Goal: Task Accomplishment & Management: Use online tool/utility

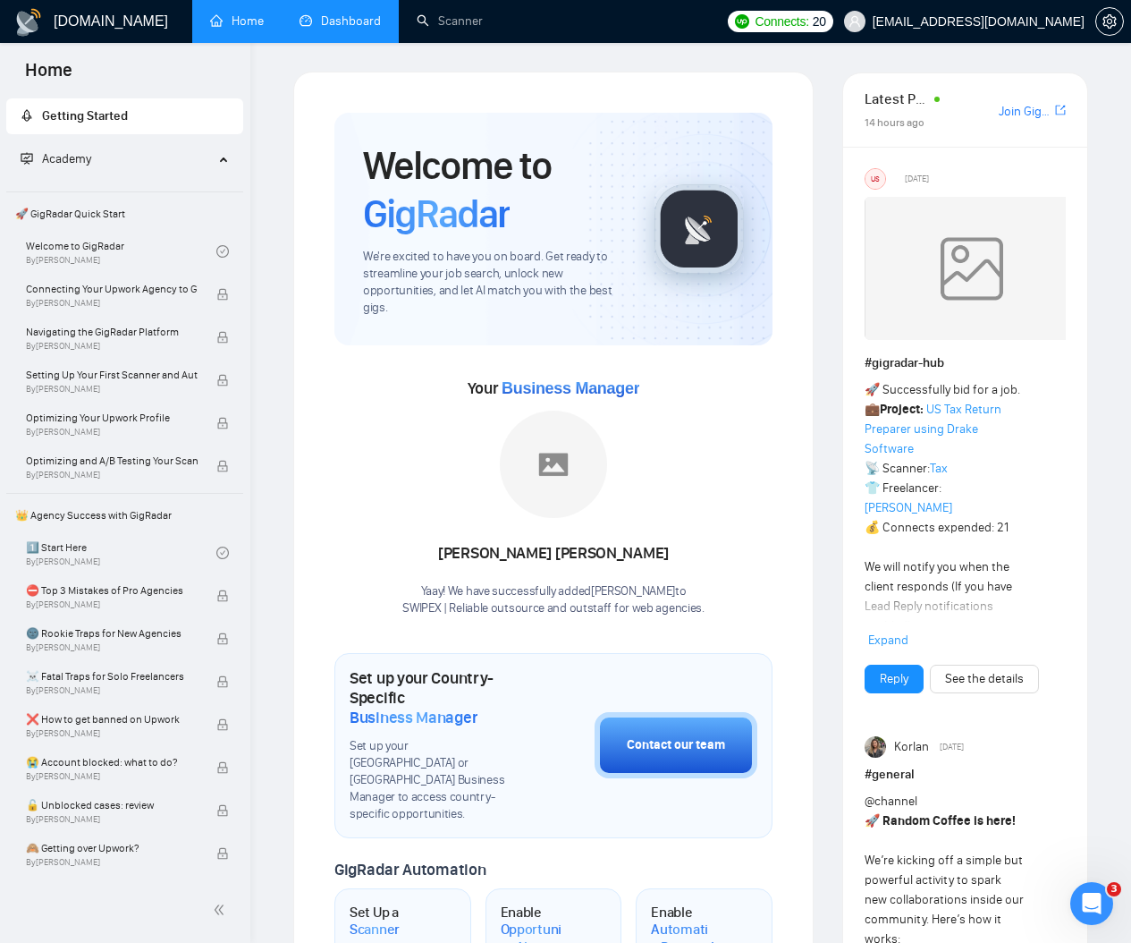
click at [343, 26] on link "Dashboard" at bounding box center [340, 20] width 81 height 15
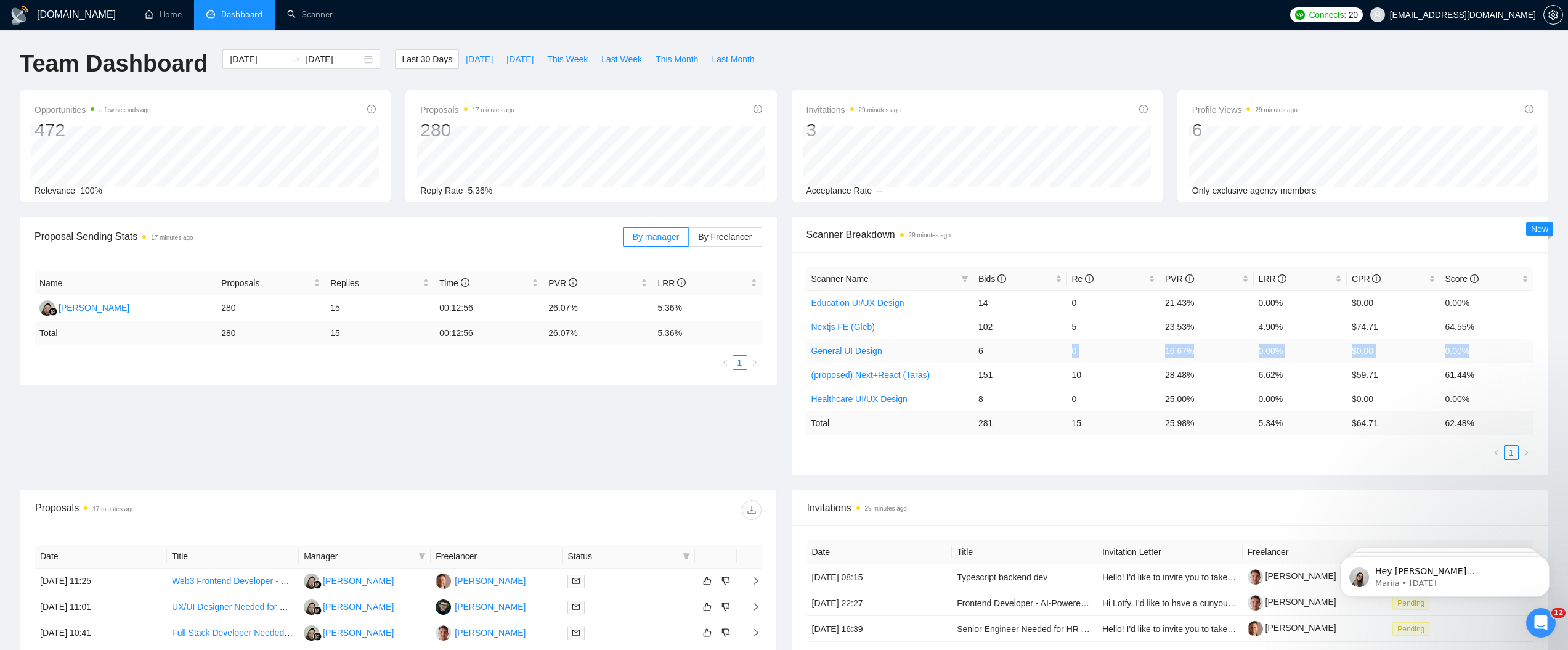
drag, startPoint x: 987, startPoint y: 352, endPoint x: 1521, endPoint y: 353, distance: 534.0
click at [779, 353] on tr "General UI Design 6 0 16.67% 0.00% $0.00 0.00%" at bounding box center [1170, 350] width 728 height 24
drag, startPoint x: 978, startPoint y: 299, endPoint x: 1488, endPoint y: 298, distance: 510.0
click at [779, 298] on tr "Education UI/UX Design 14 0 21.43% 0.00% $0.00 0.00%" at bounding box center [1170, 302] width 728 height 24
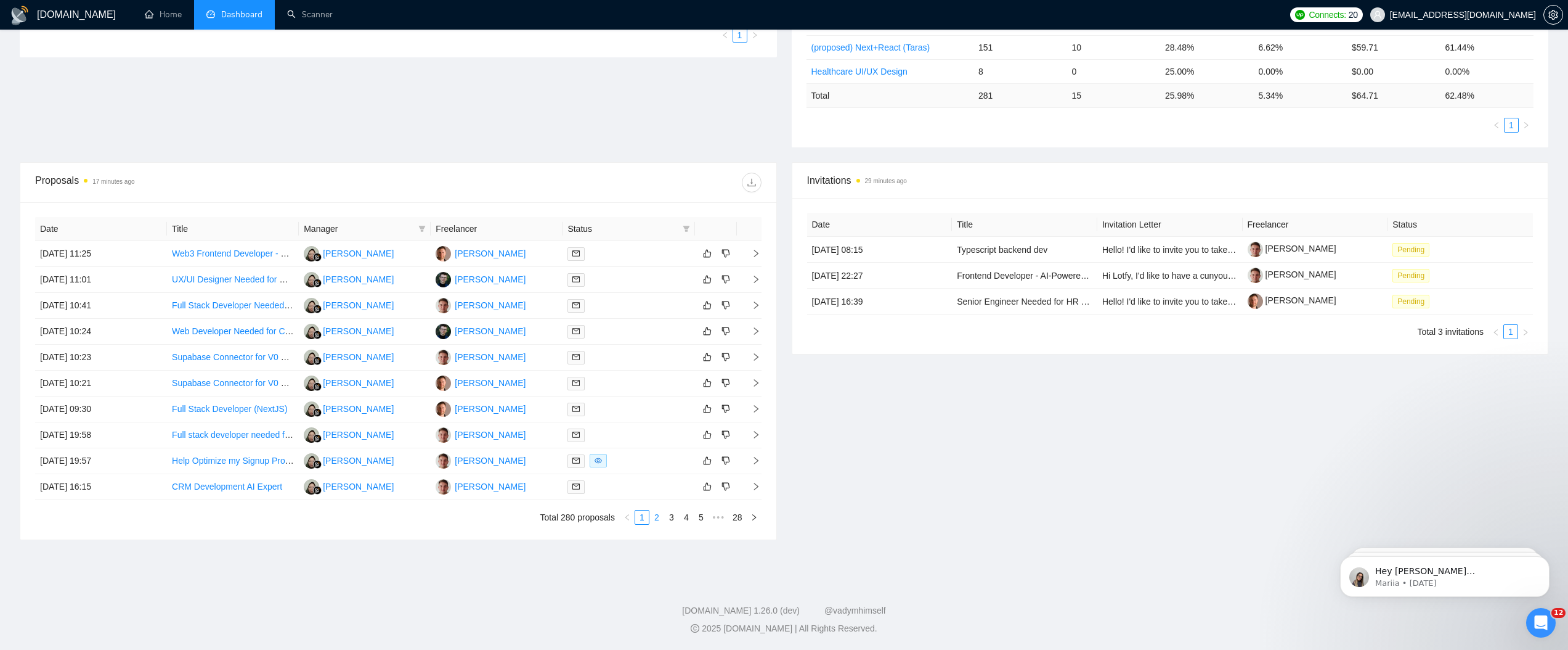
click at [652, 518] on link "2" at bounding box center [657, 518] width 14 height 14
click at [639, 512] on link "1" at bounding box center [642, 518] width 14 height 14
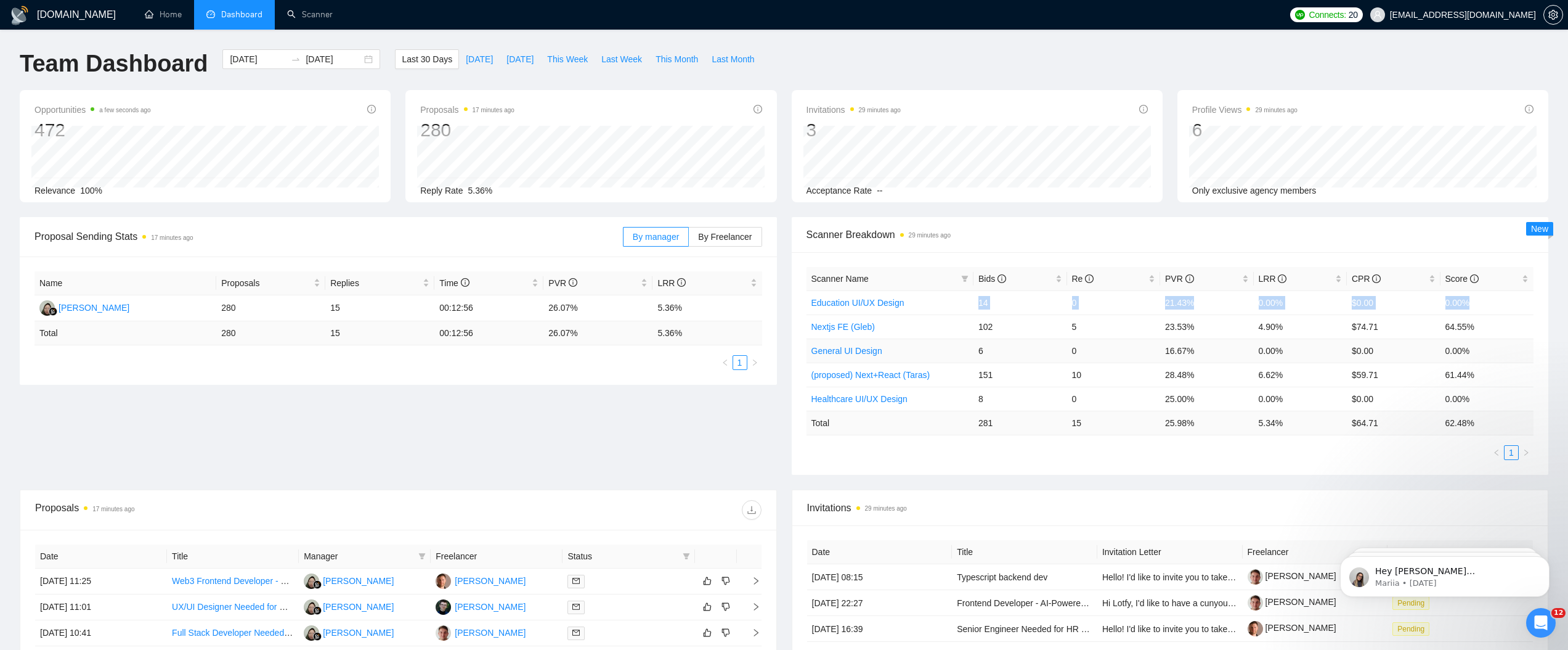
click at [779, 352] on link "General UI Design" at bounding box center [847, 351] width 71 height 10
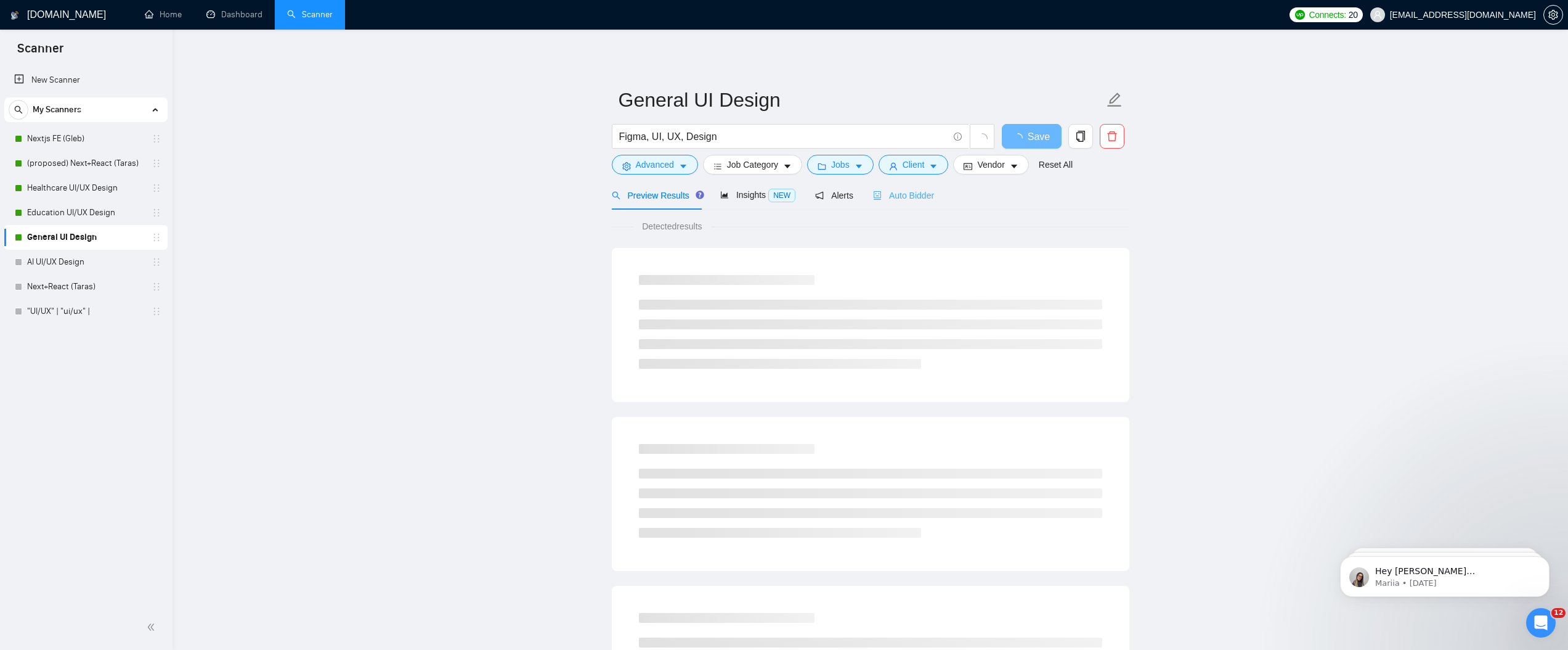
click at [779, 187] on div "Auto Bidder" at bounding box center [903, 195] width 61 height 29
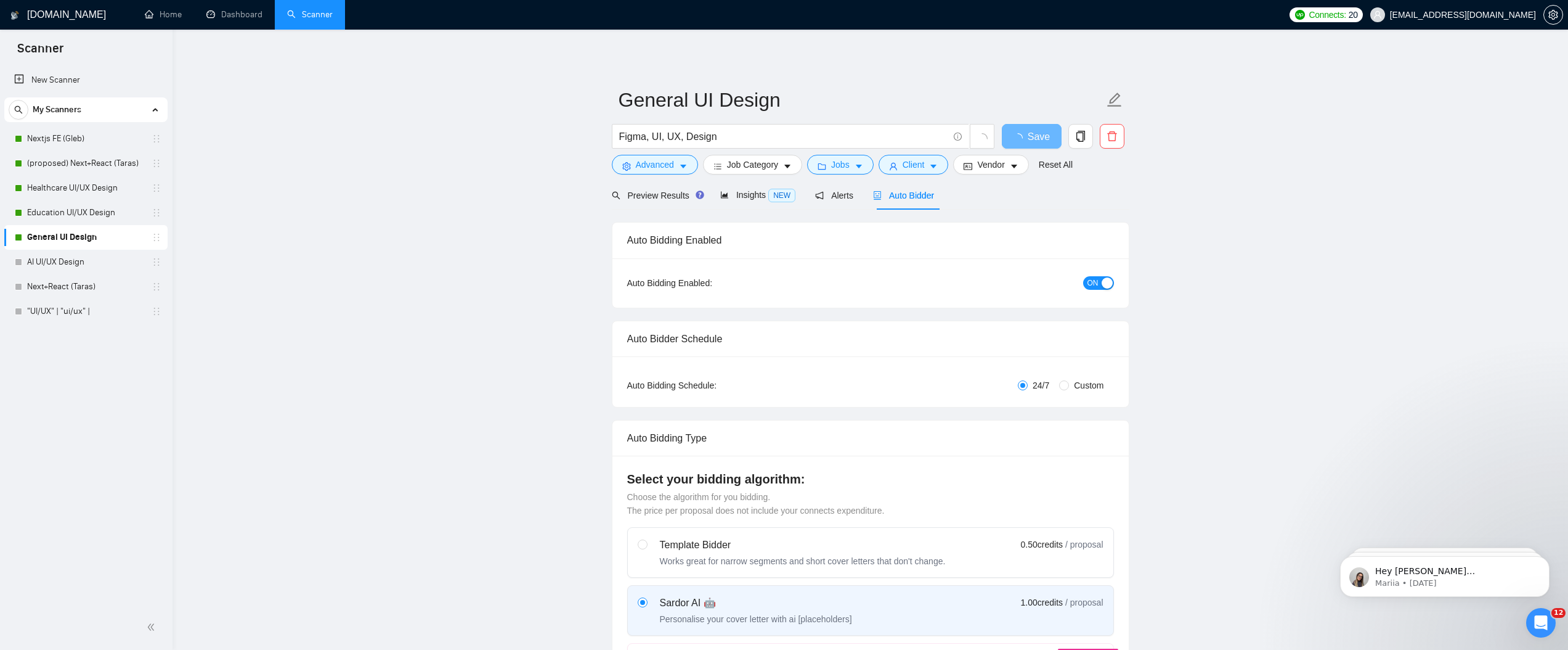
radio input "false"
radio input "true"
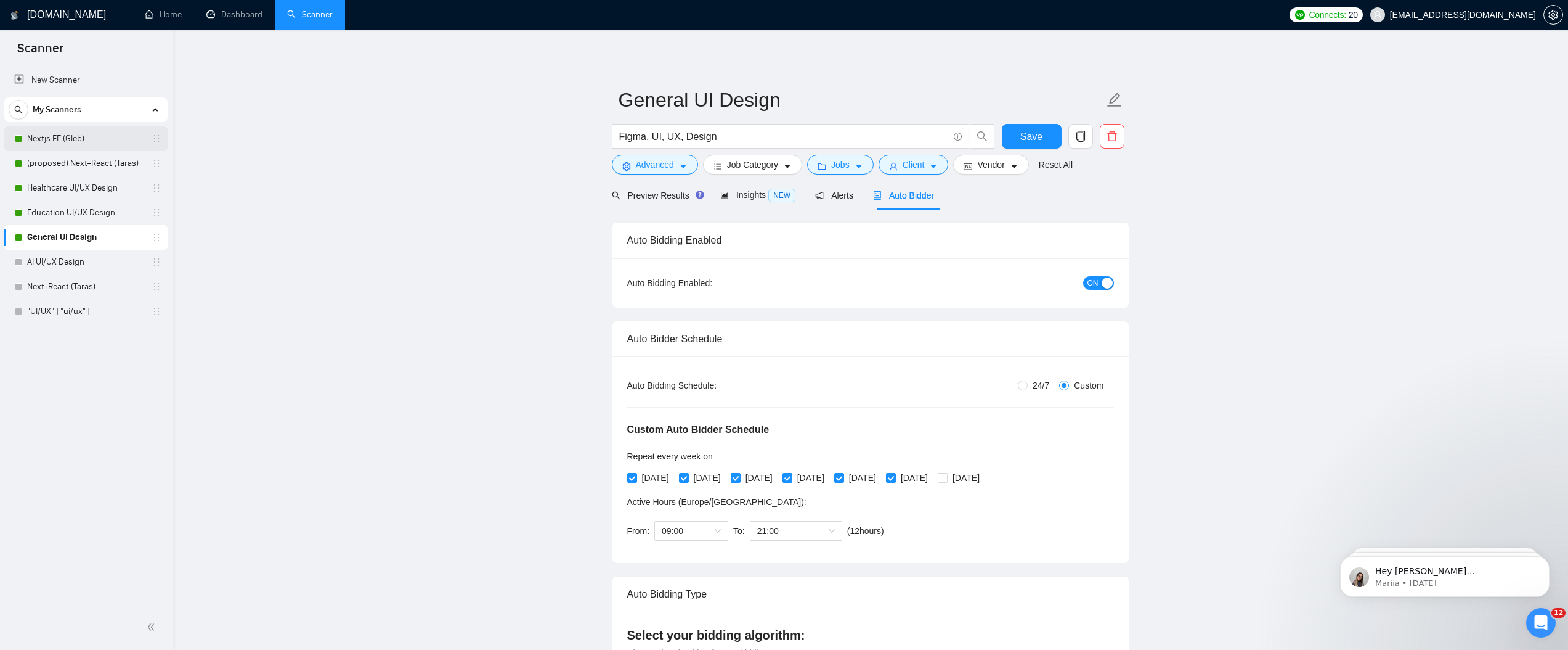
click at [79, 144] on link "Nextjs FE (Gleb)" at bounding box center [85, 139] width 117 height 25
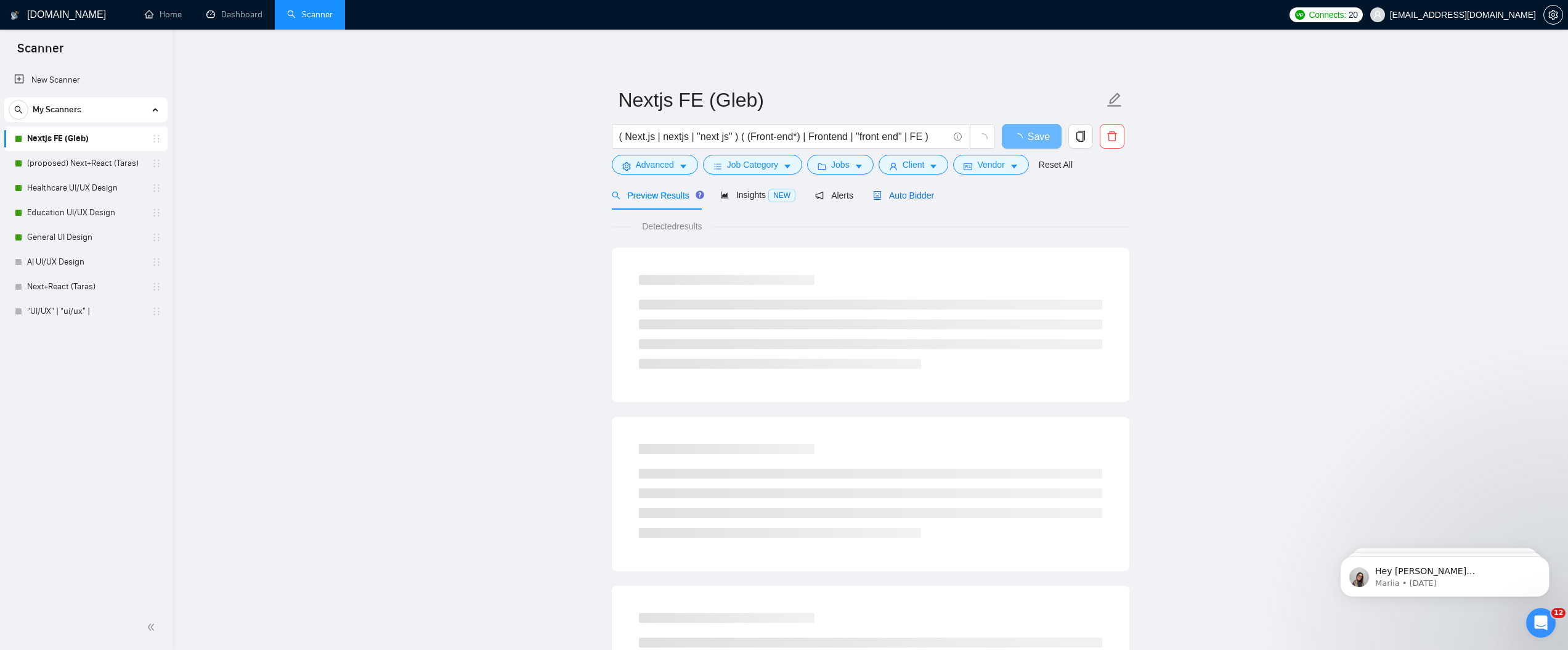
click at [779, 196] on span "Auto Bidder" at bounding box center [903, 195] width 61 height 10
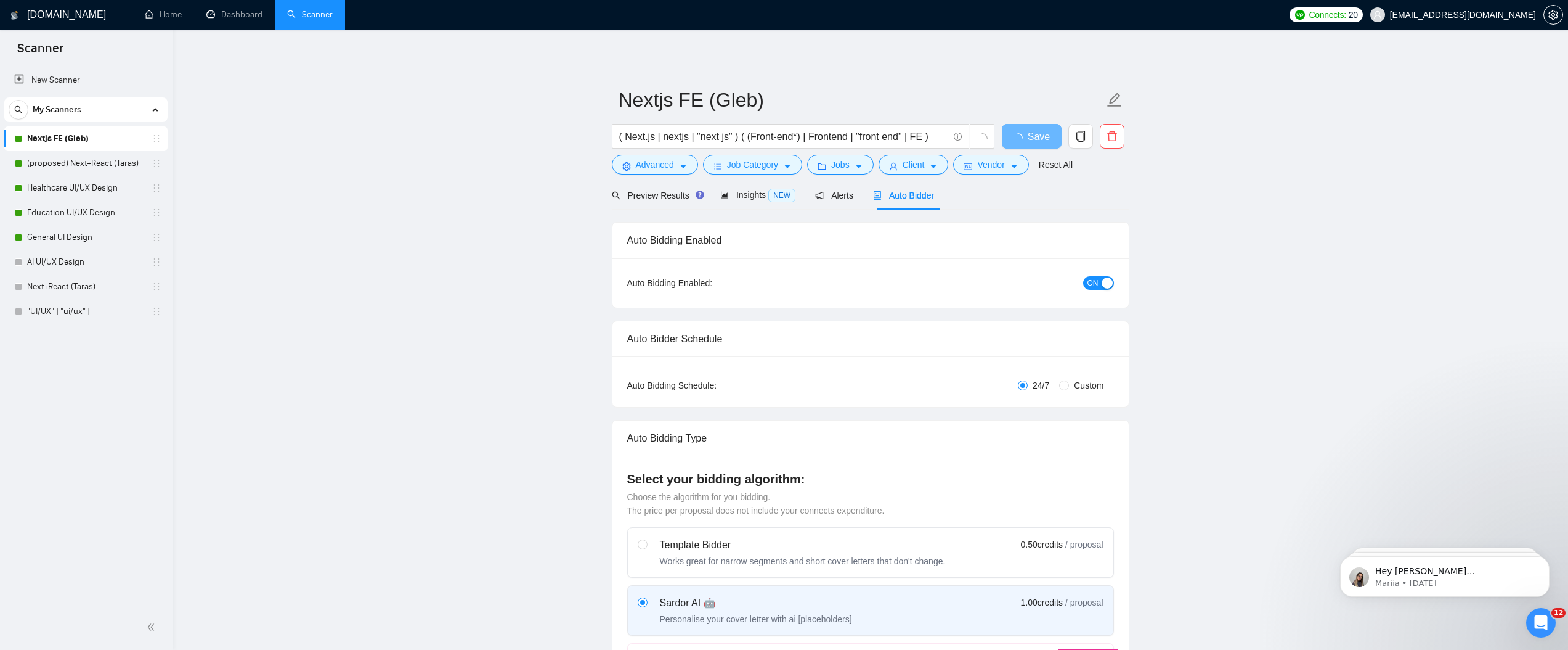
radio input "false"
radio input "true"
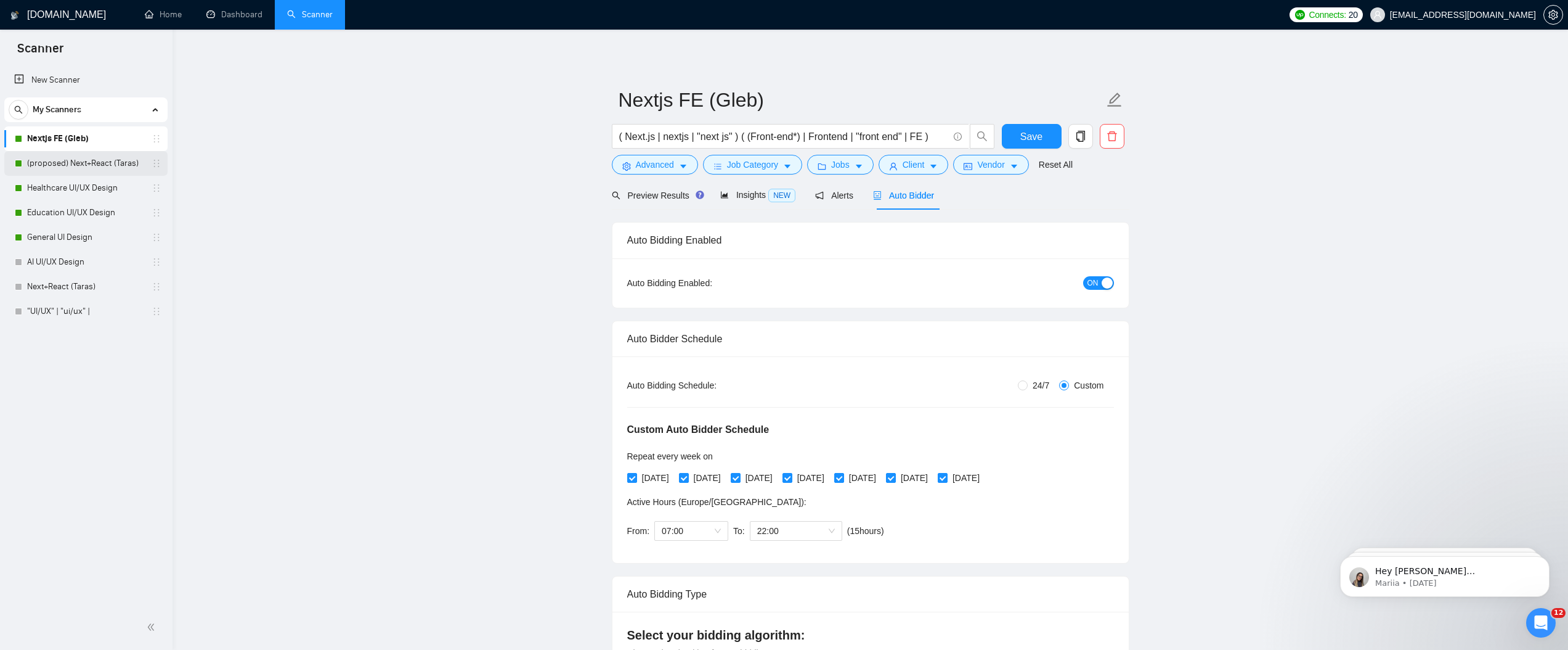
click at [59, 167] on link "(proposed) Next+React (Taras)" at bounding box center [85, 163] width 117 height 25
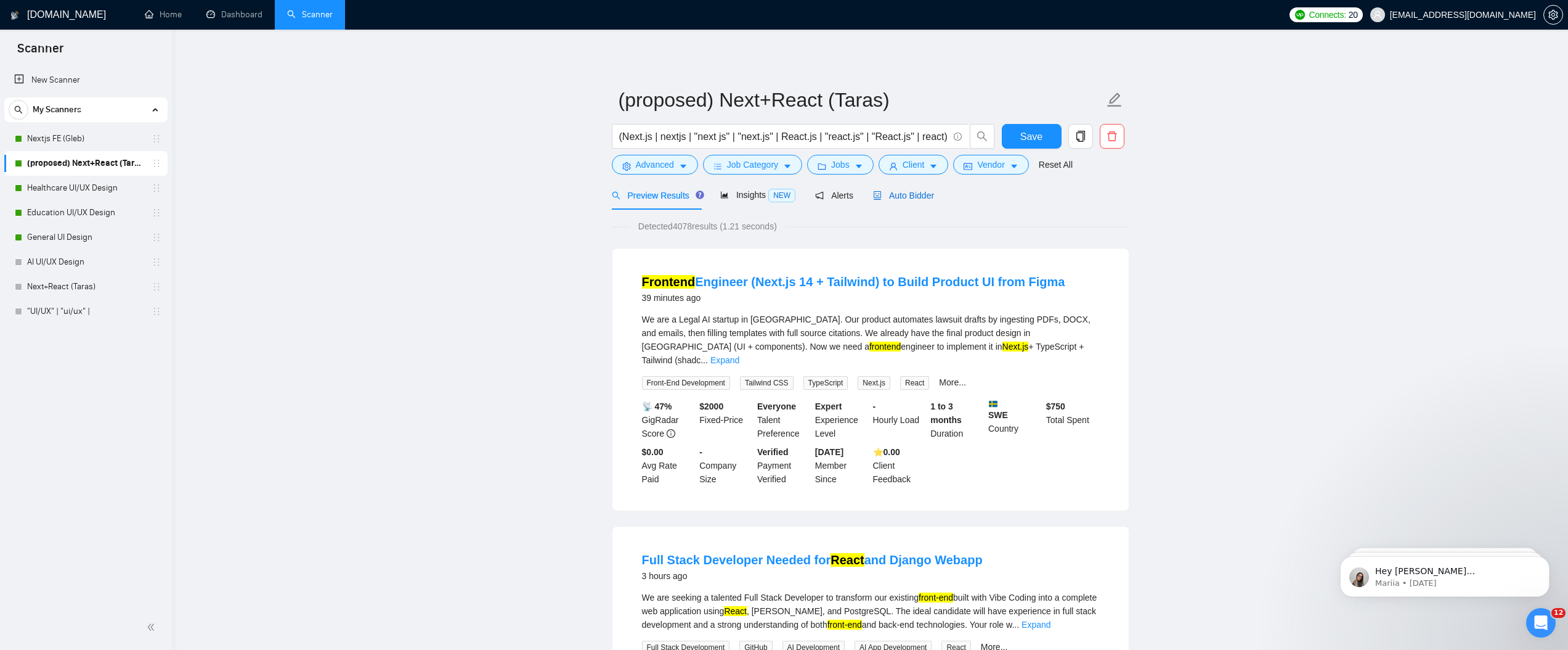
click at [779, 195] on span "Auto Bidder" at bounding box center [903, 195] width 61 height 10
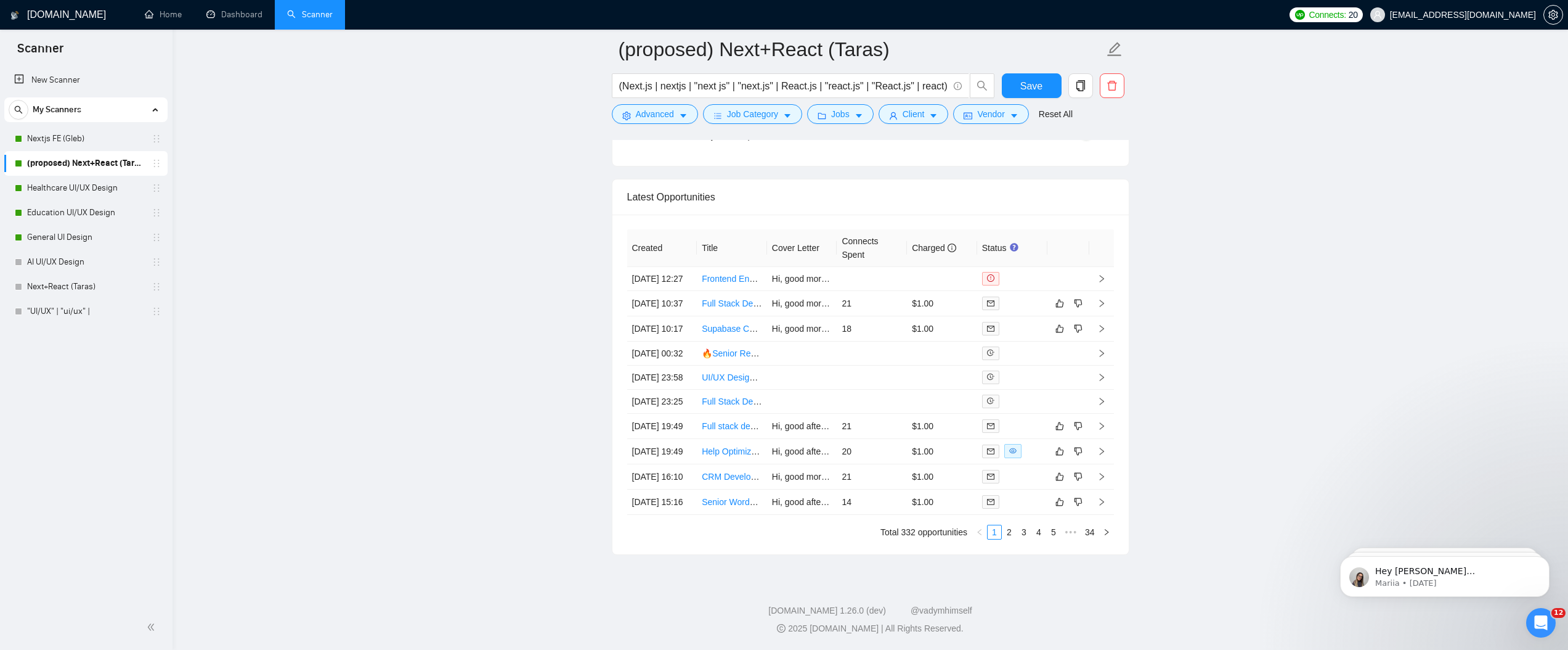
scroll to position [3233, 0]
click at [28, 236] on link "General UI Design" at bounding box center [85, 237] width 117 height 25
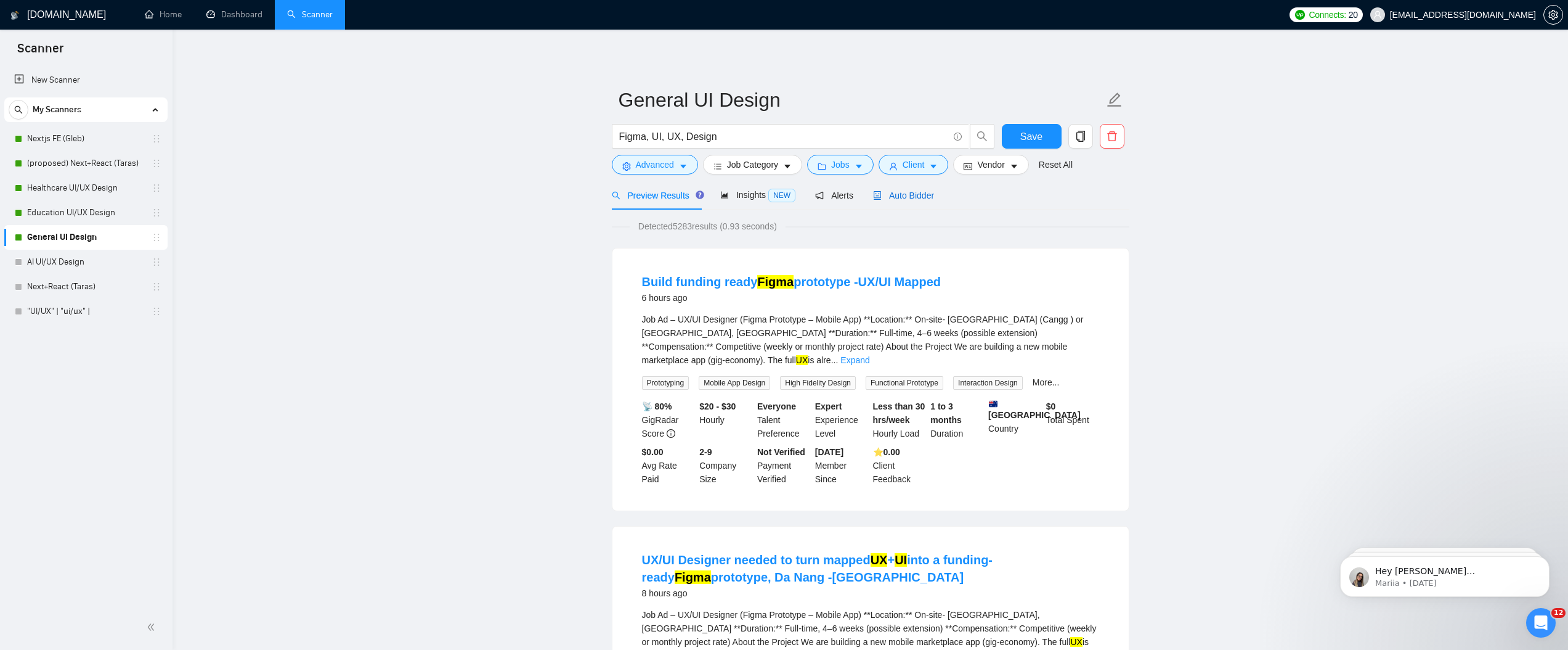
click at [779, 197] on span "Auto Bidder" at bounding box center [903, 195] width 61 height 10
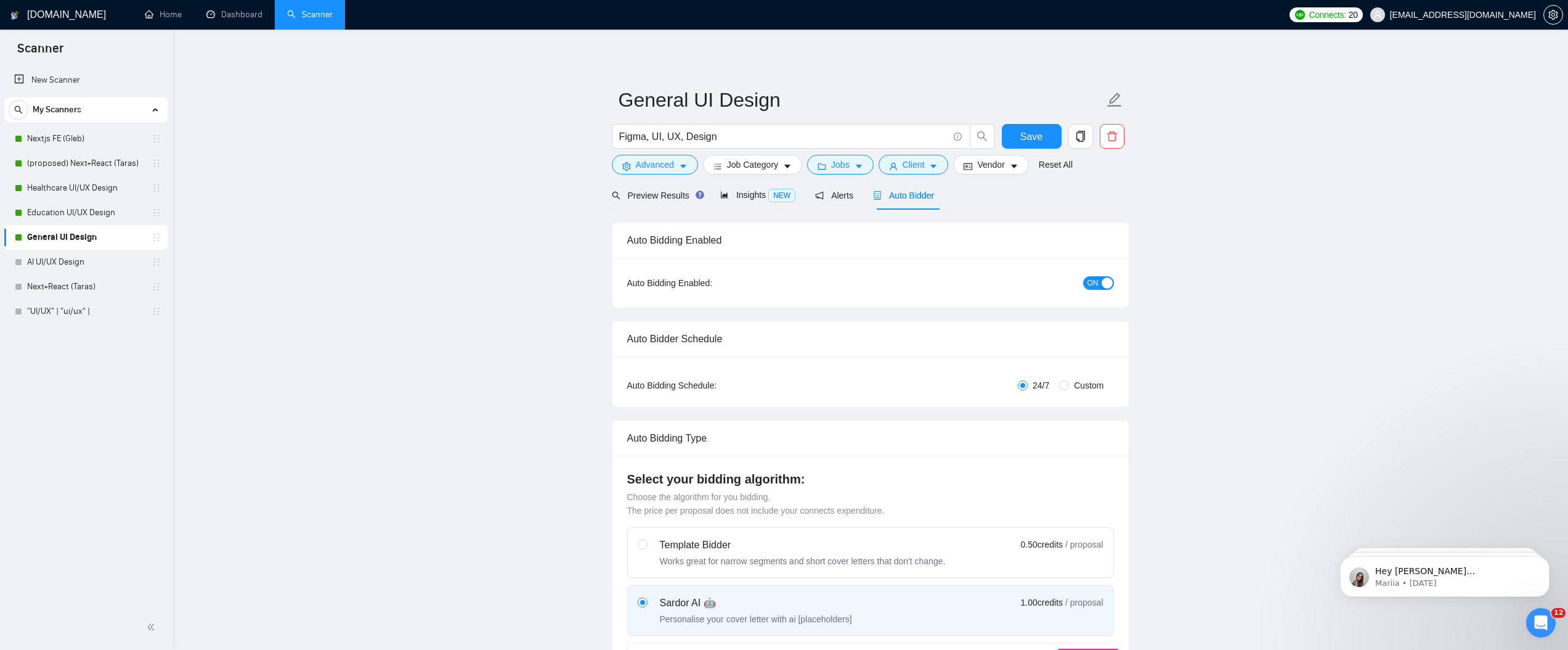
radio input "false"
radio input "true"
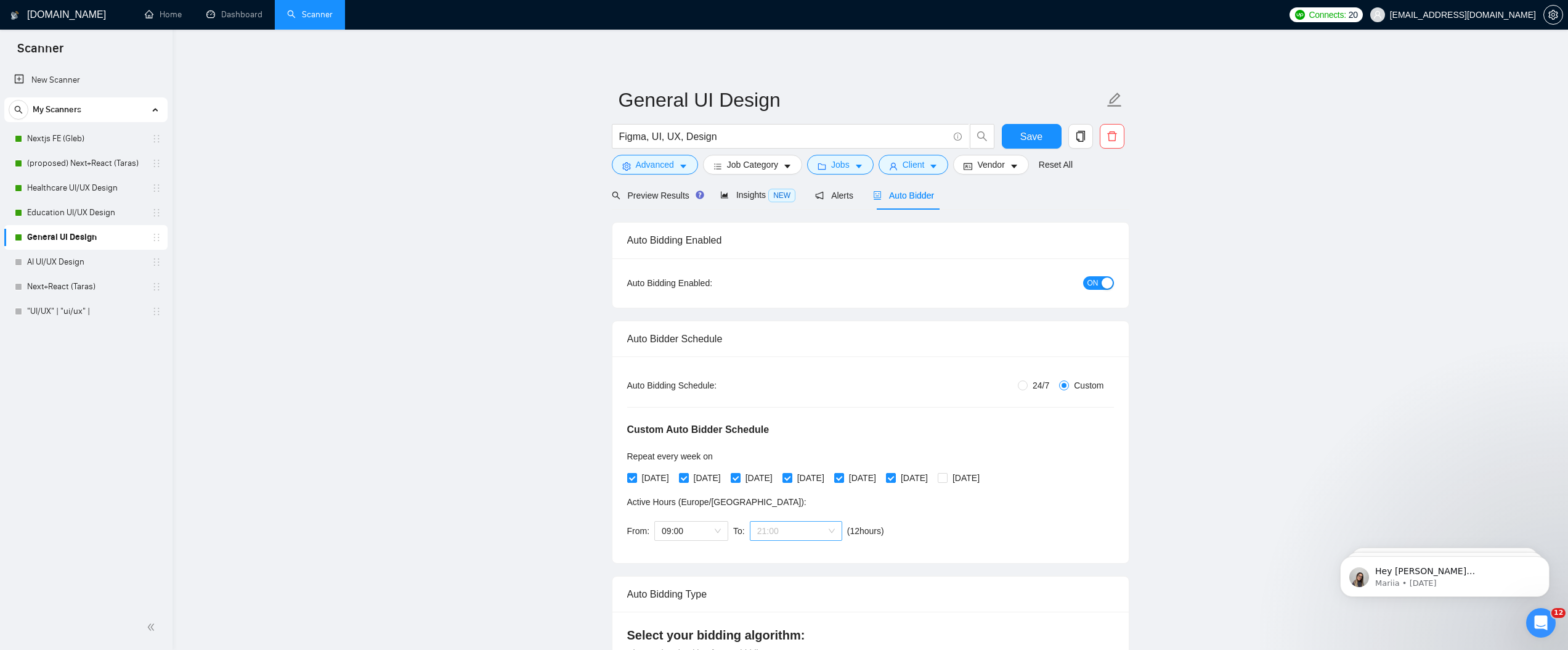
click at [770, 531] on span "21:00" at bounding box center [796, 531] width 78 height 19
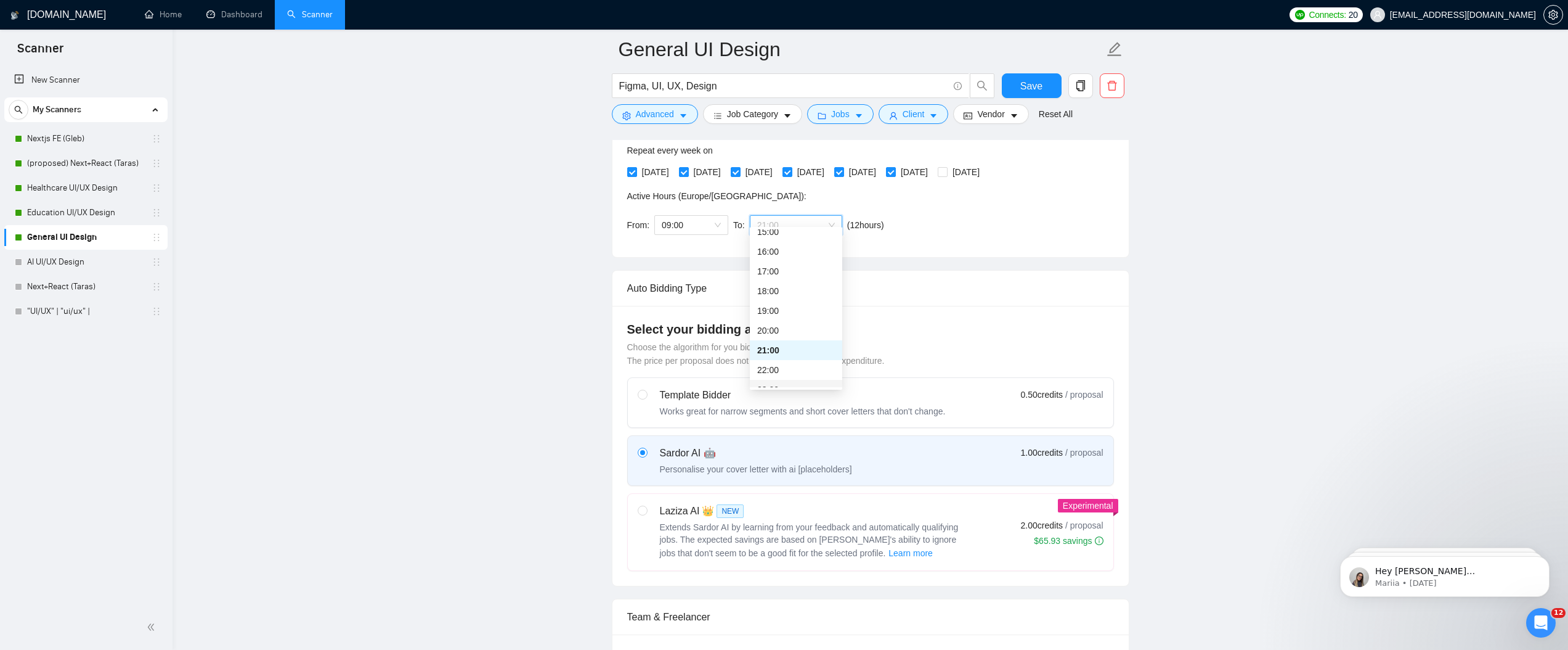
scroll to position [316, 0]
click at [779, 363] on div "22:00" at bounding box center [796, 358] width 78 height 14
click at [695, 220] on span "09:00" at bounding box center [692, 225] width 59 height 19
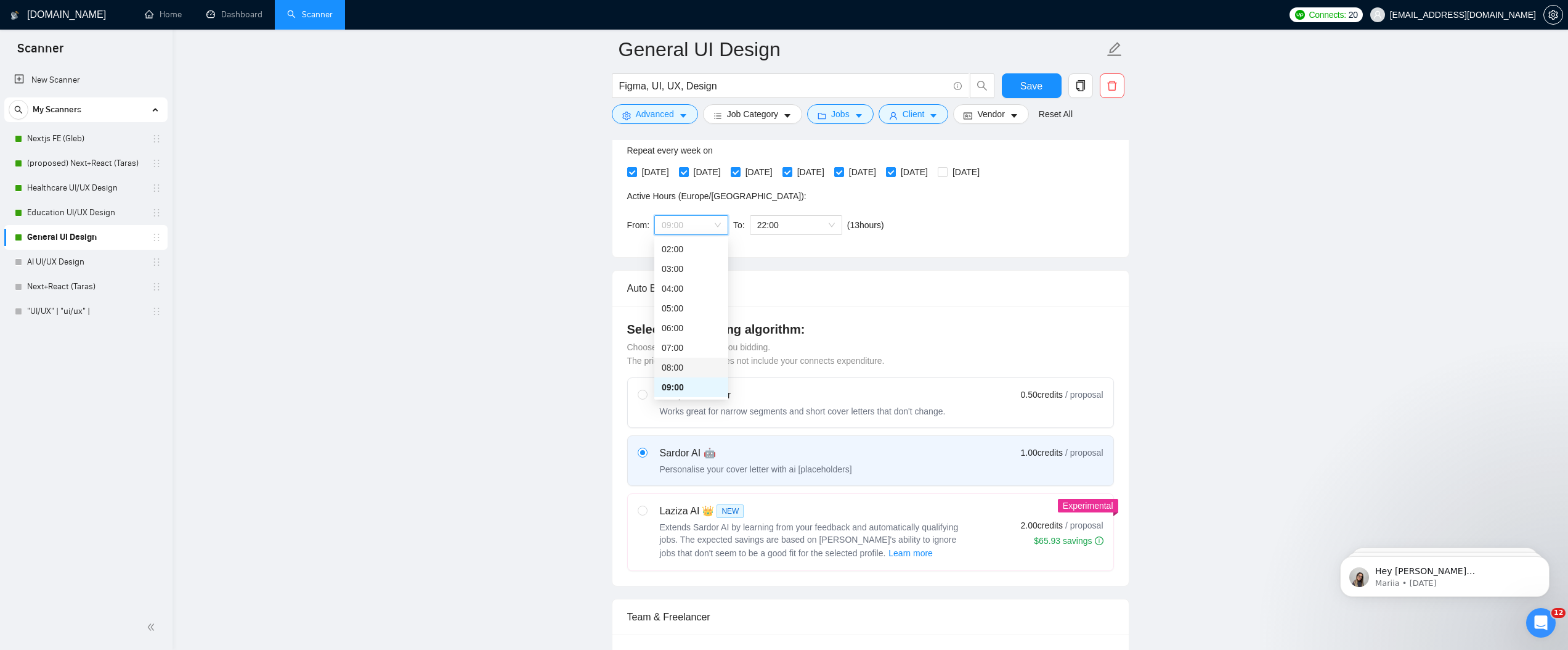
click at [779, 236] on div "From: 09:00 To: 22:00 ( 13 hours) [GEOGRAPHIC_DATA]/[GEOGRAPHIC_DATA]" at bounding box center [759, 225] width 262 height 34
click at [779, 226] on span "22:00" at bounding box center [796, 225] width 78 height 19
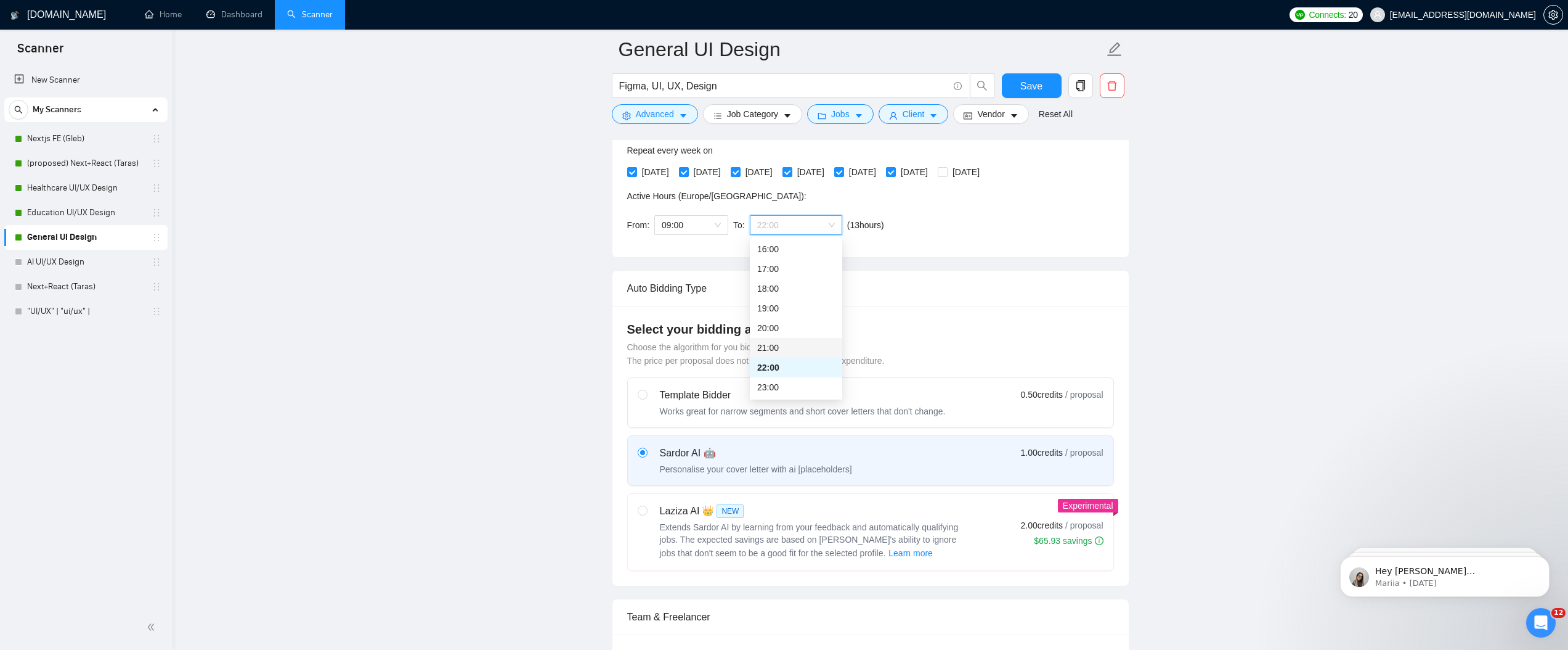
click at [779, 353] on div "21:00" at bounding box center [796, 348] width 78 height 14
click at [779, 229] on span "21:00" at bounding box center [796, 225] width 78 height 19
click at [779, 370] on div "22:00" at bounding box center [796, 367] width 78 height 14
click at [779, 85] on button "Save" at bounding box center [1031, 85] width 60 height 25
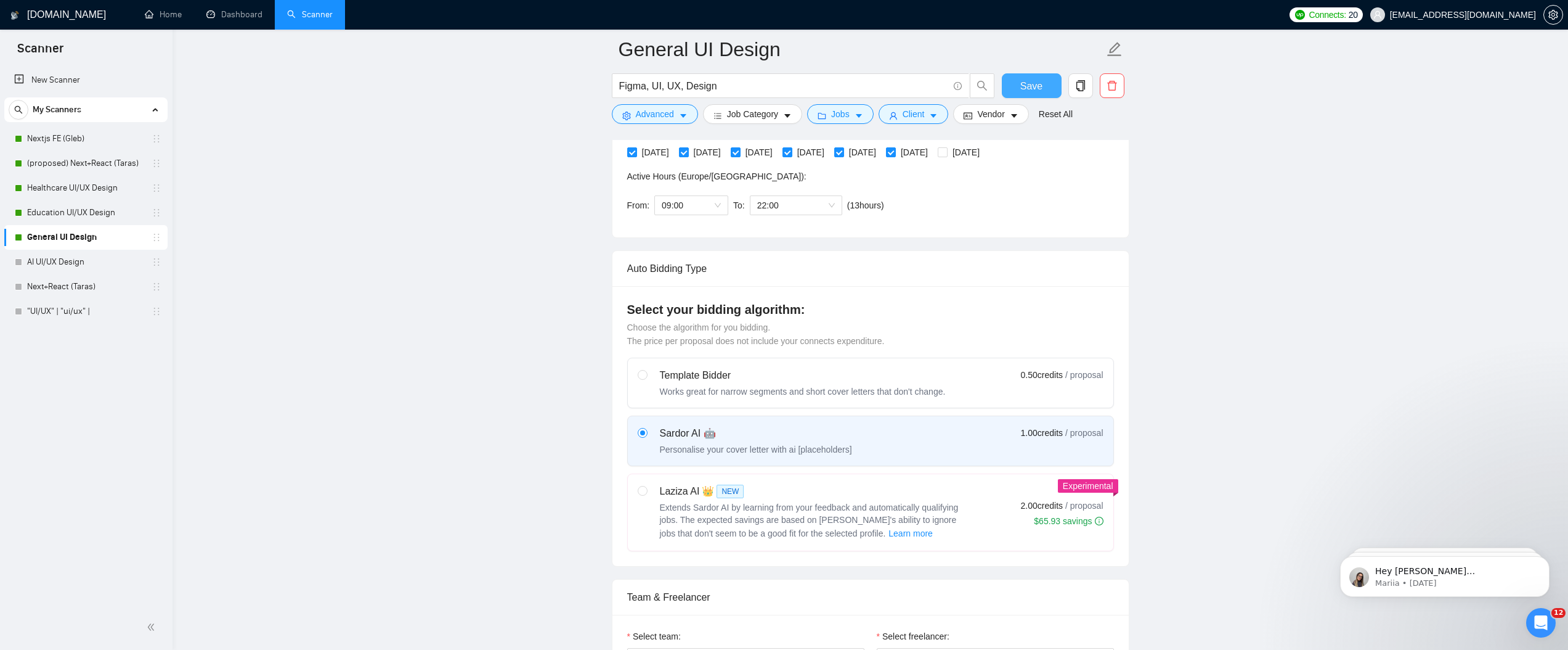
scroll to position [63, 0]
